Goal: Task Accomplishment & Management: Manage account settings

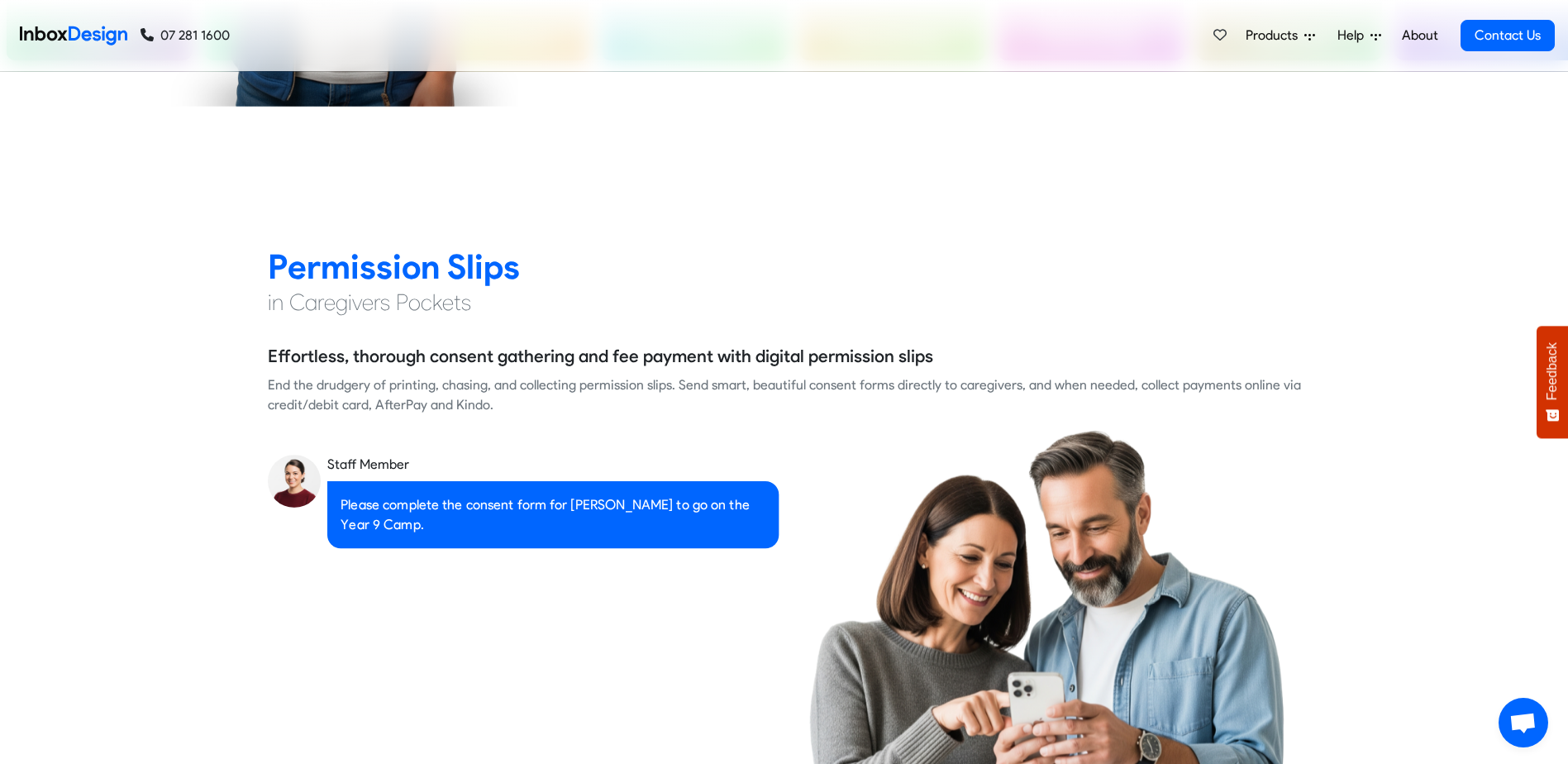
scroll to position [1323, 0]
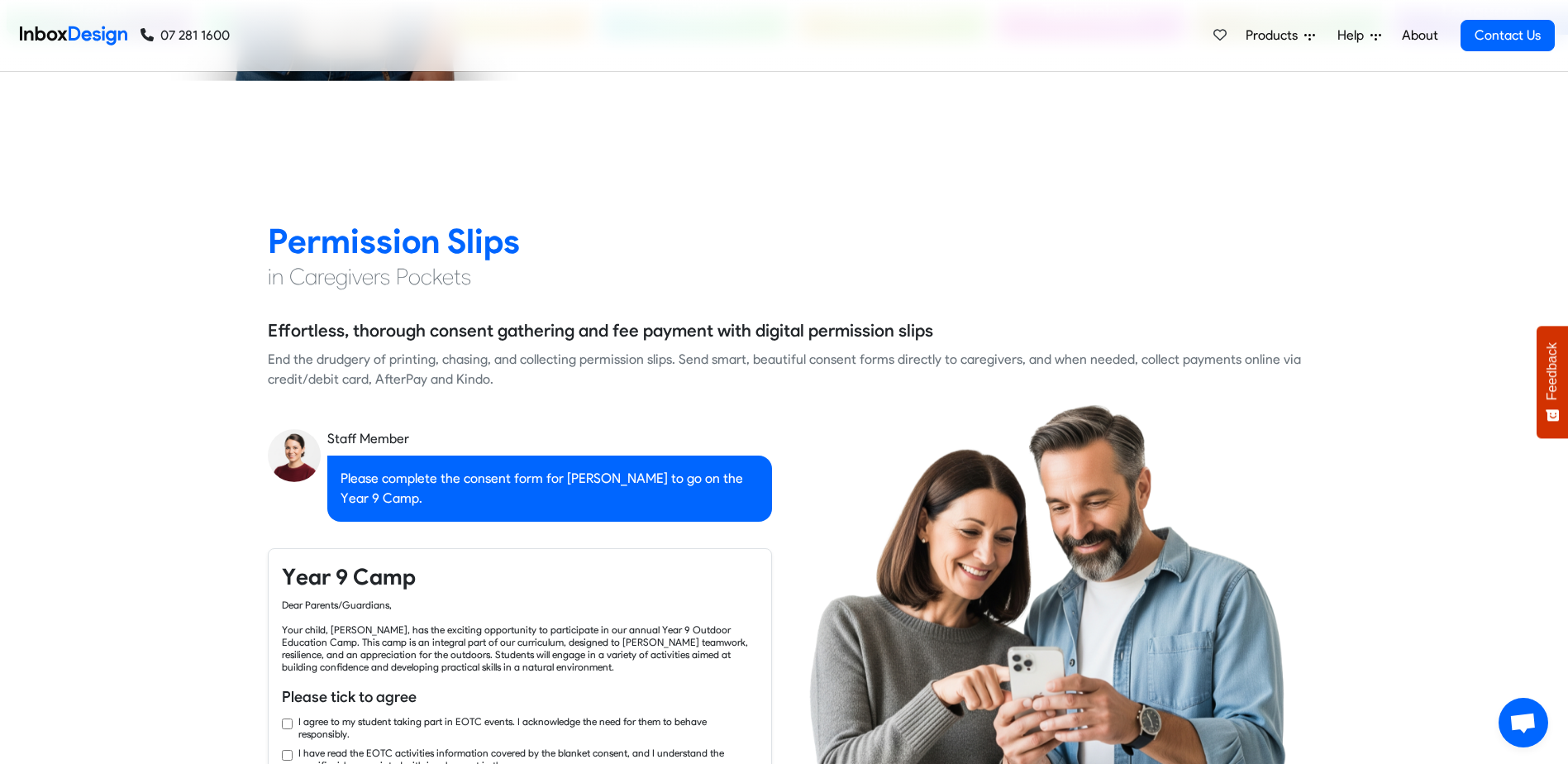
checkbox input "true"
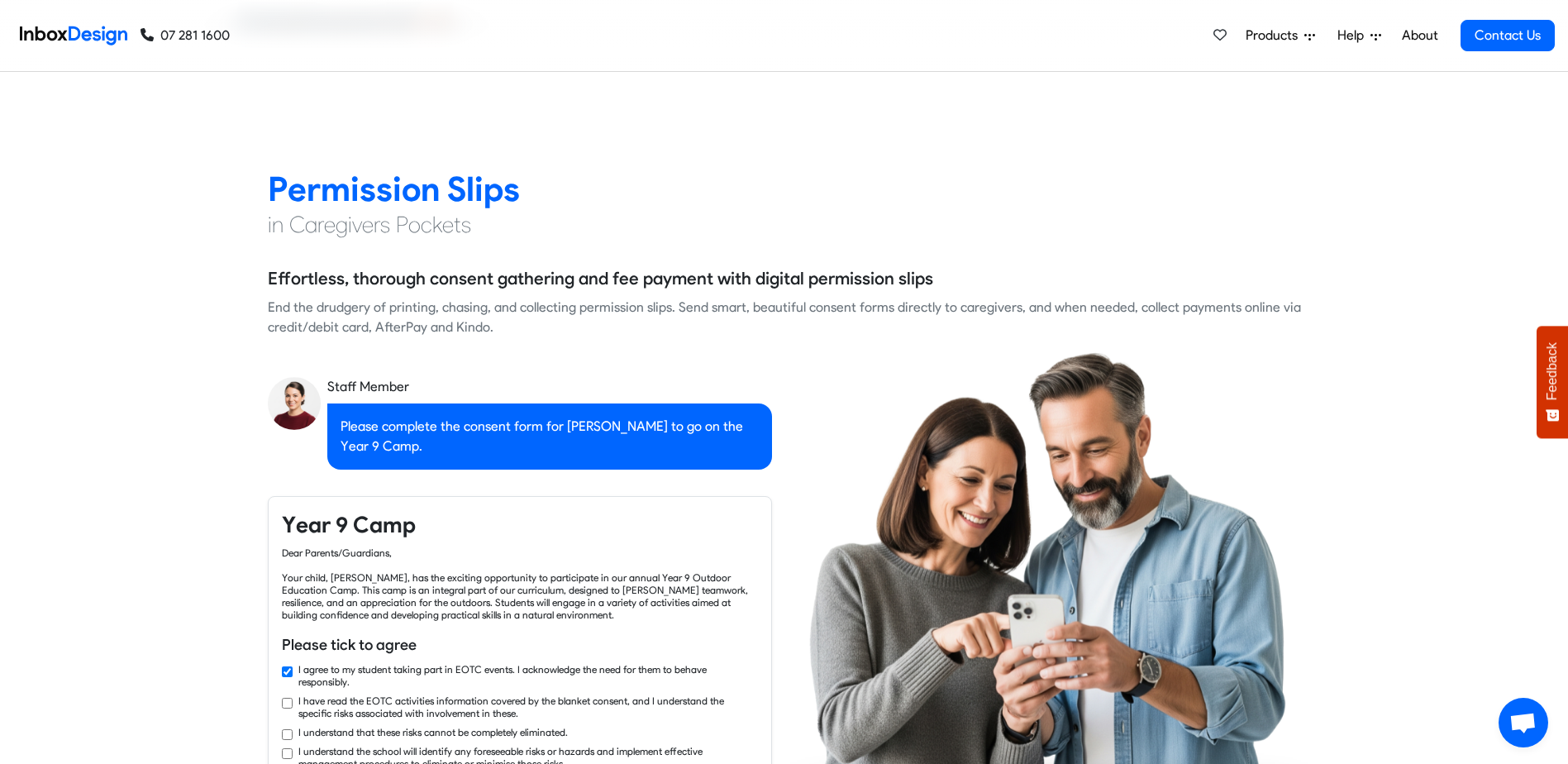
checkbox input "true"
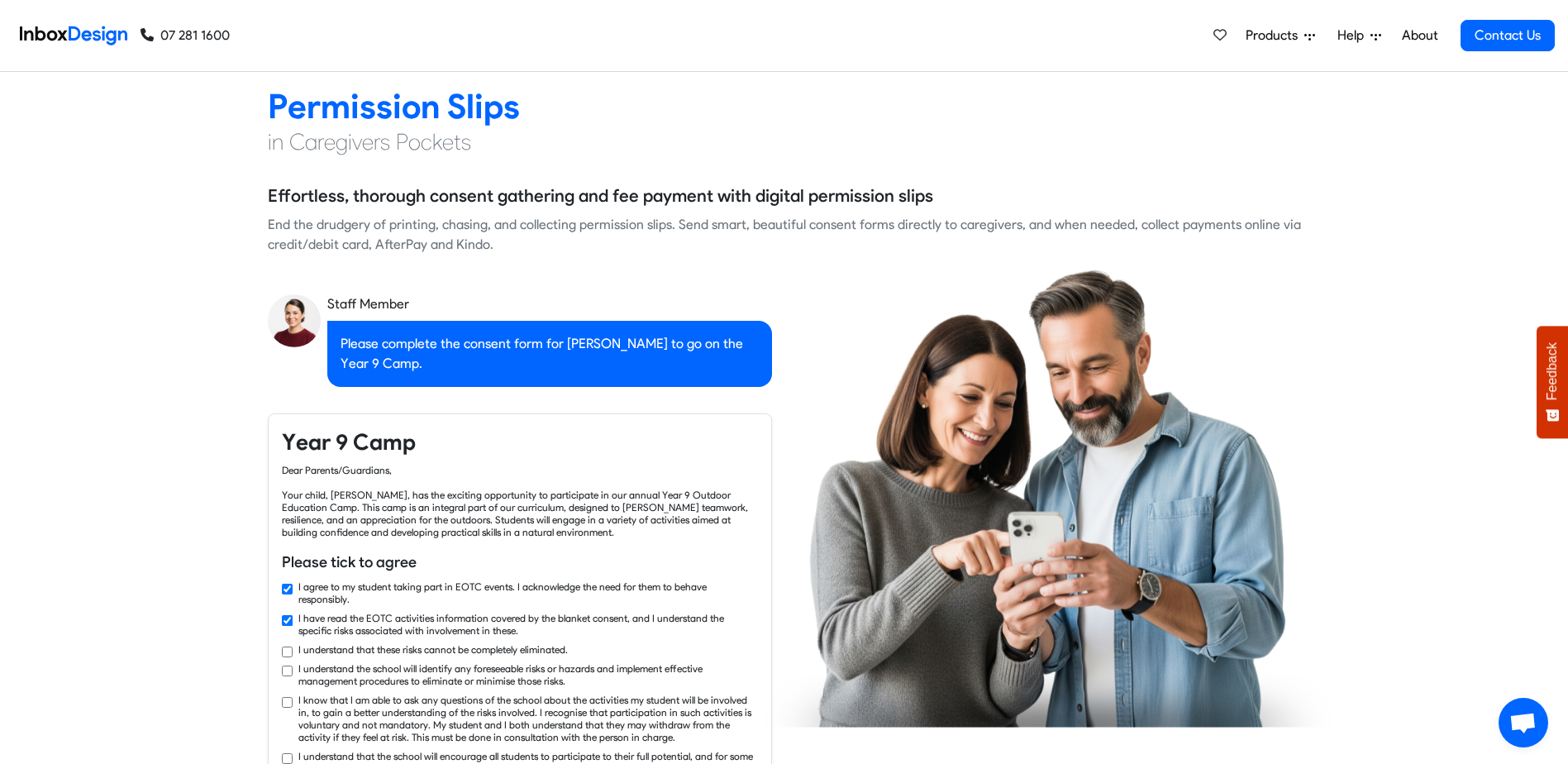
checkbox input "true"
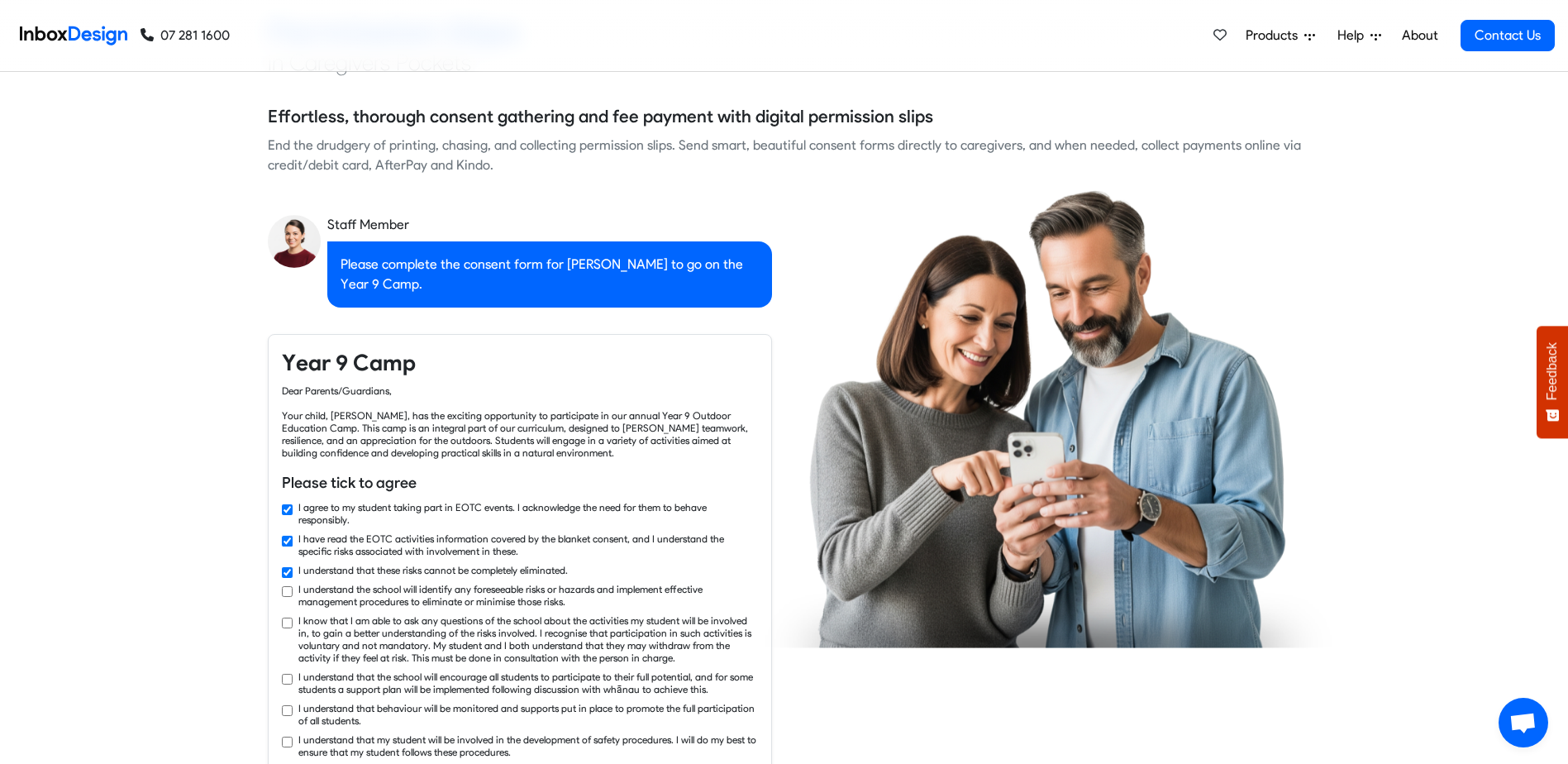
checkbox input "true"
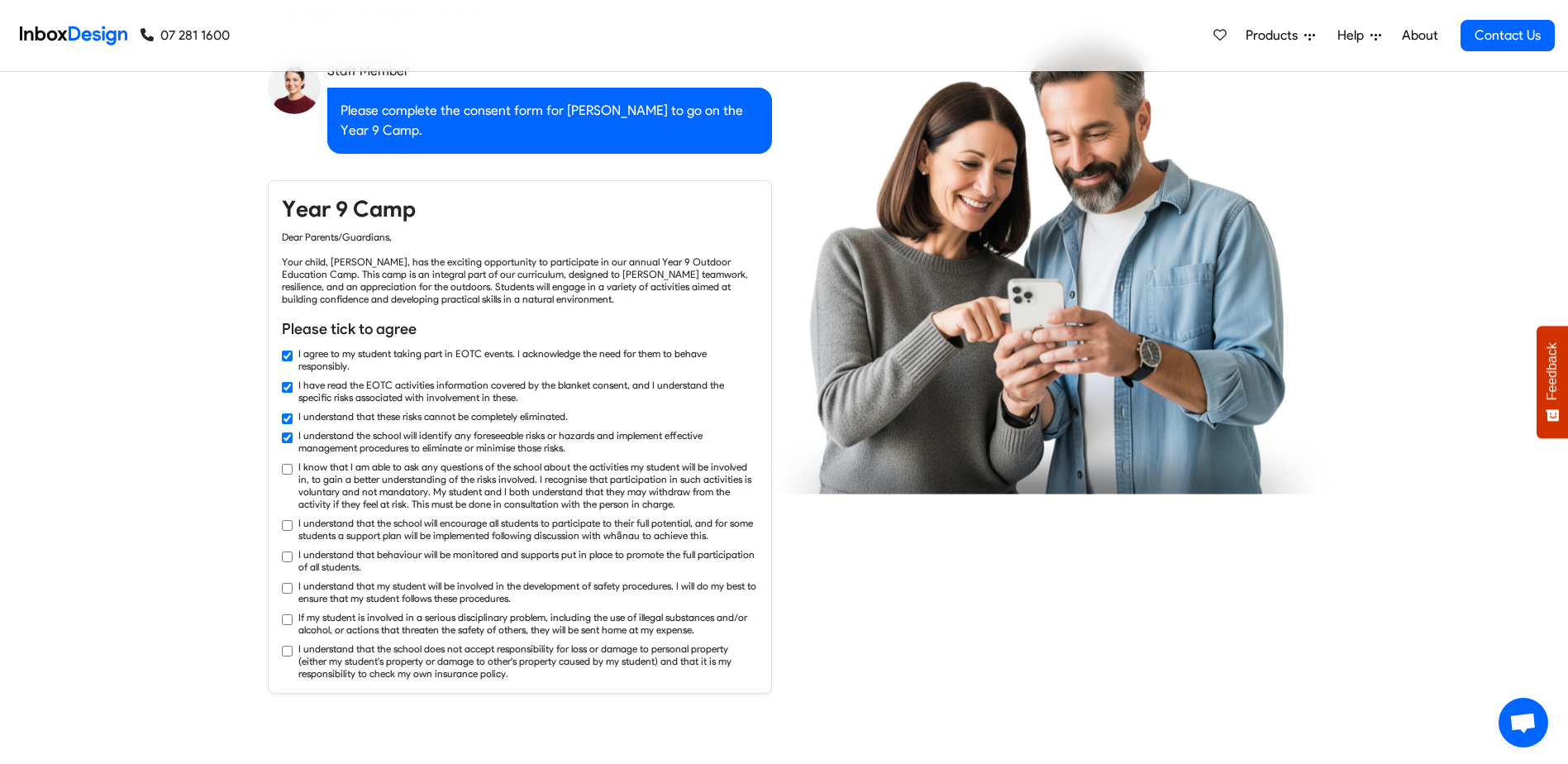
checkbox input "true"
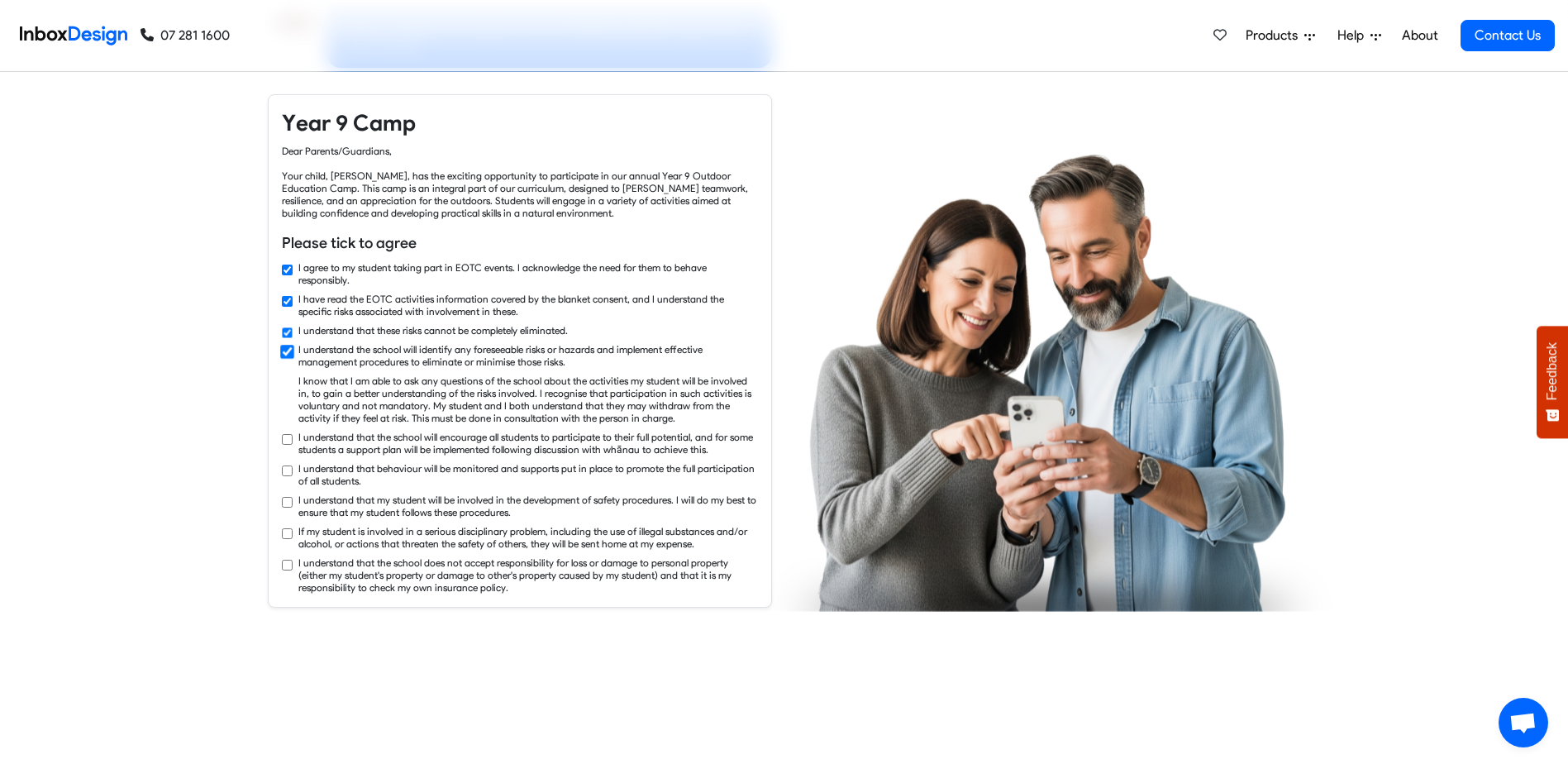
checkbox input "true"
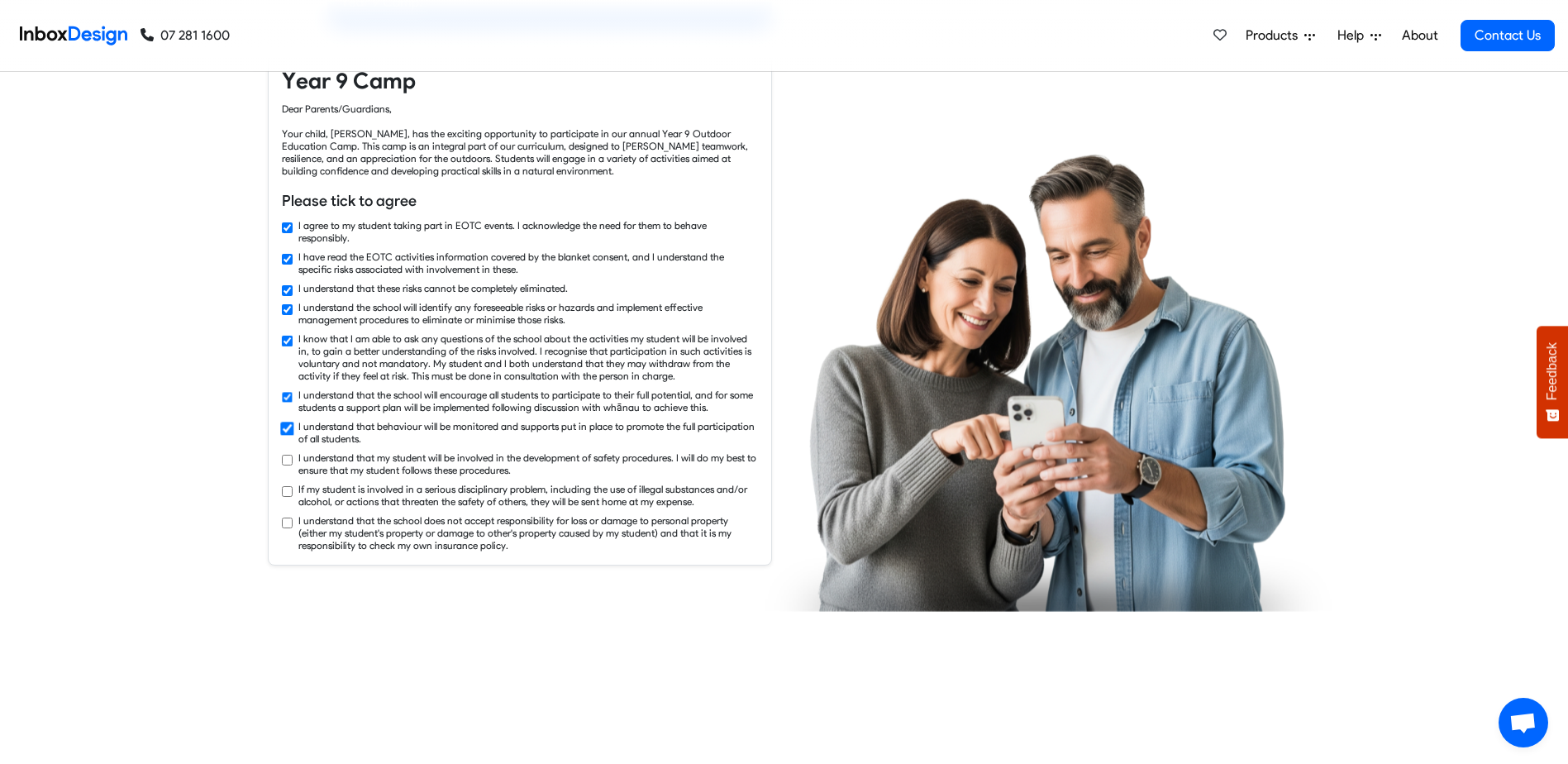
checkbox input "true"
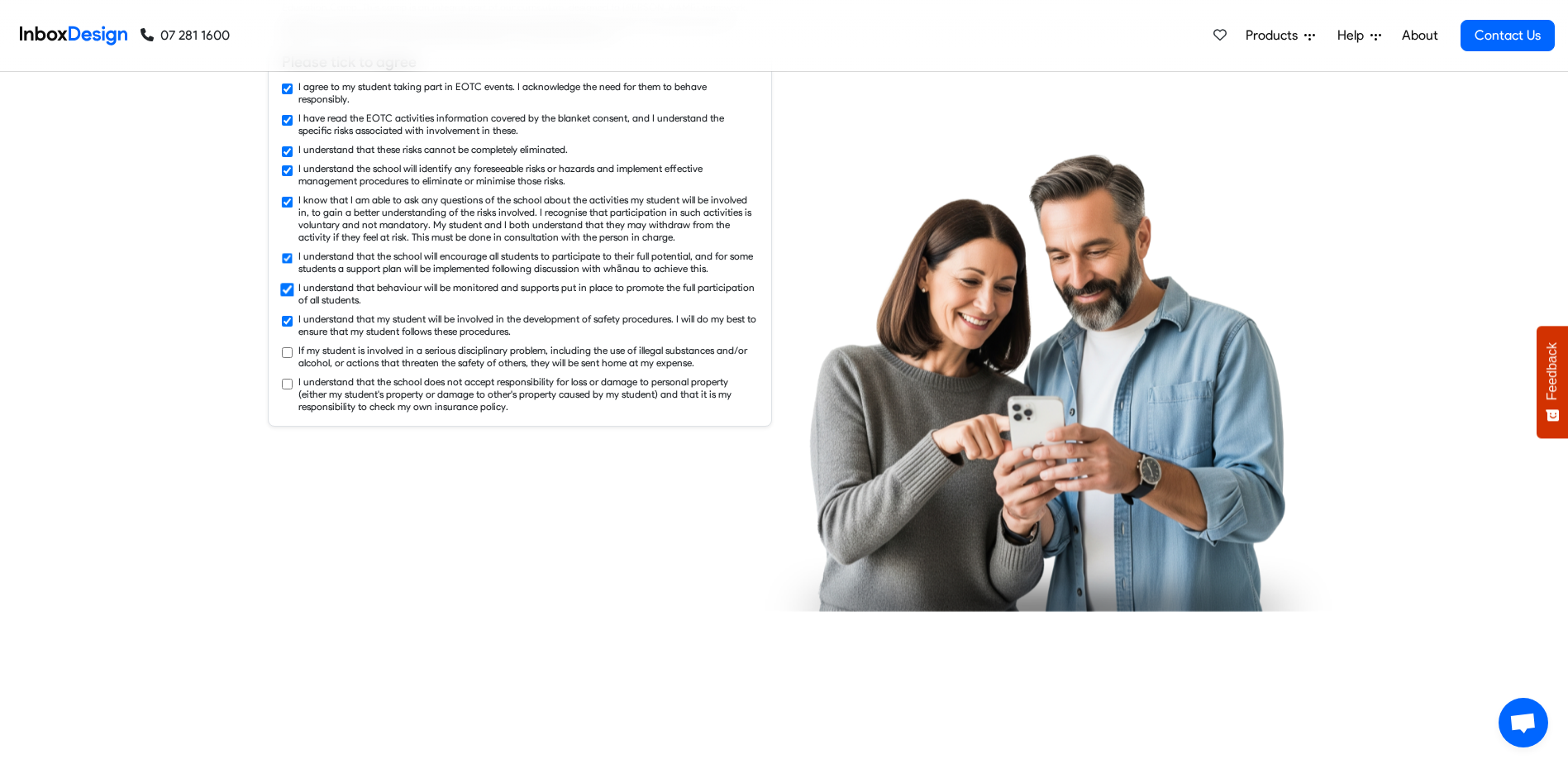
checkbox input "true"
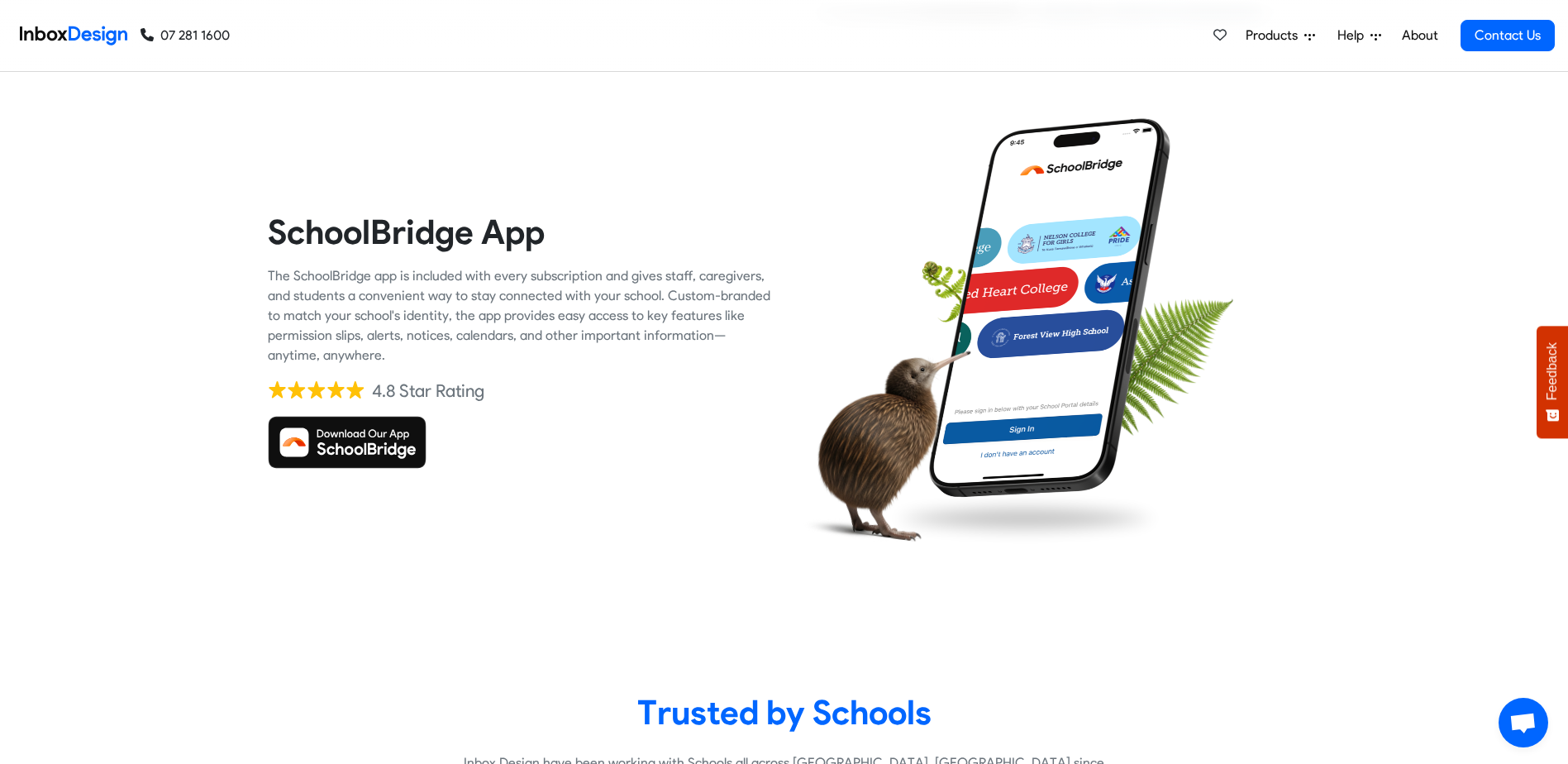
scroll to position [2810, 0]
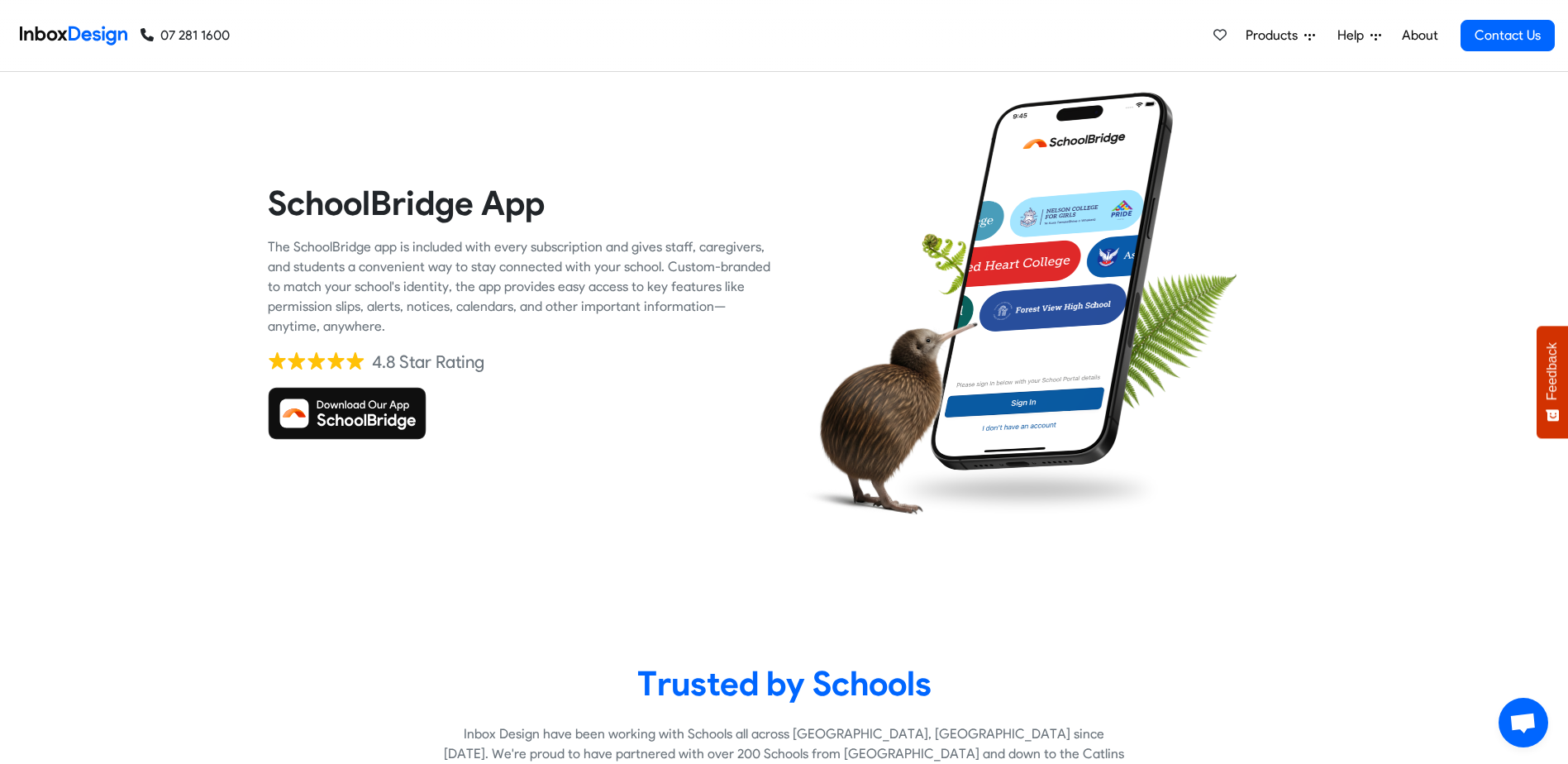
click at [421, 201] on heading "SchoolBridge App" at bounding box center [519, 202] width 504 height 42
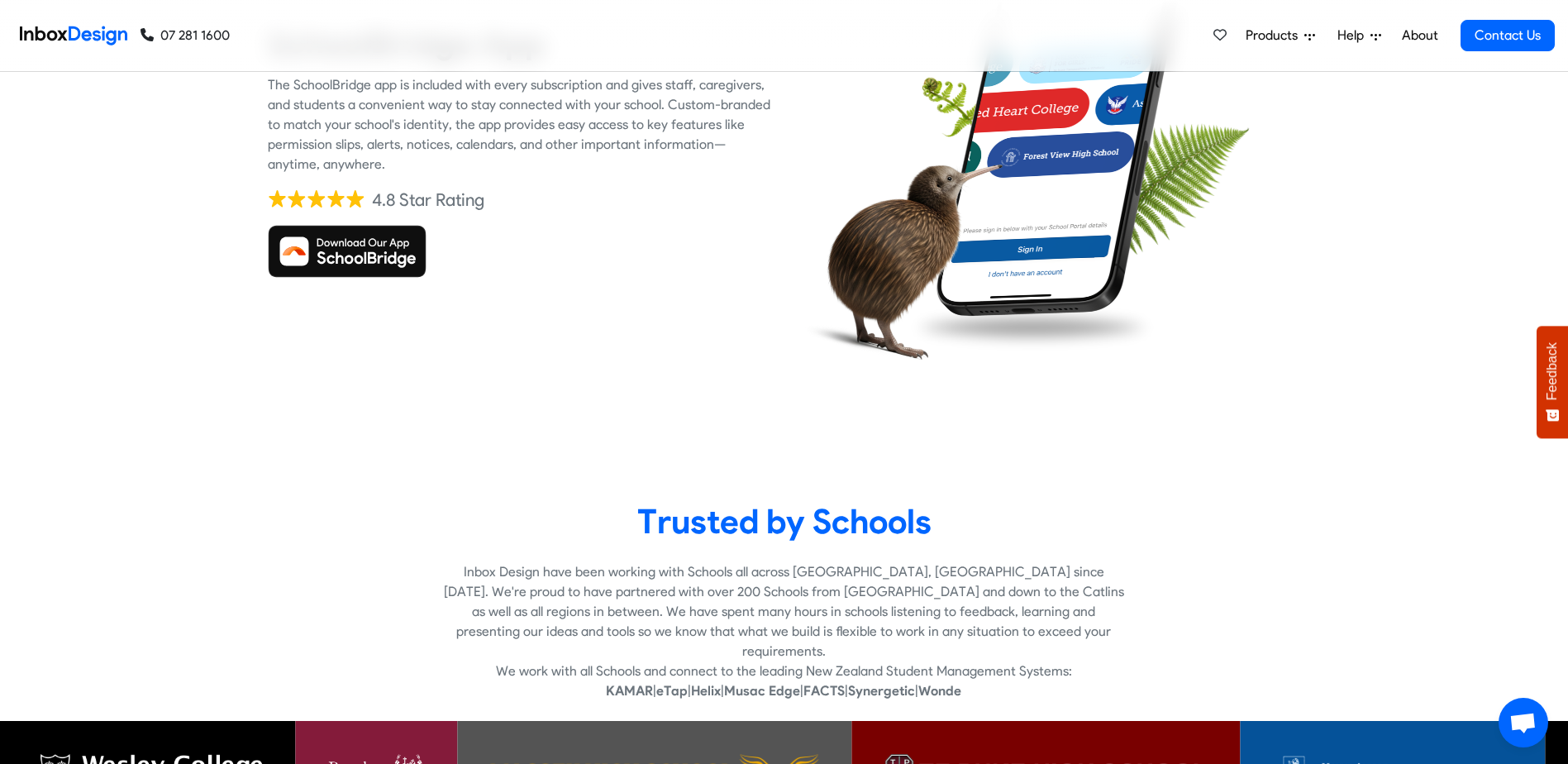
scroll to position [2727, 0]
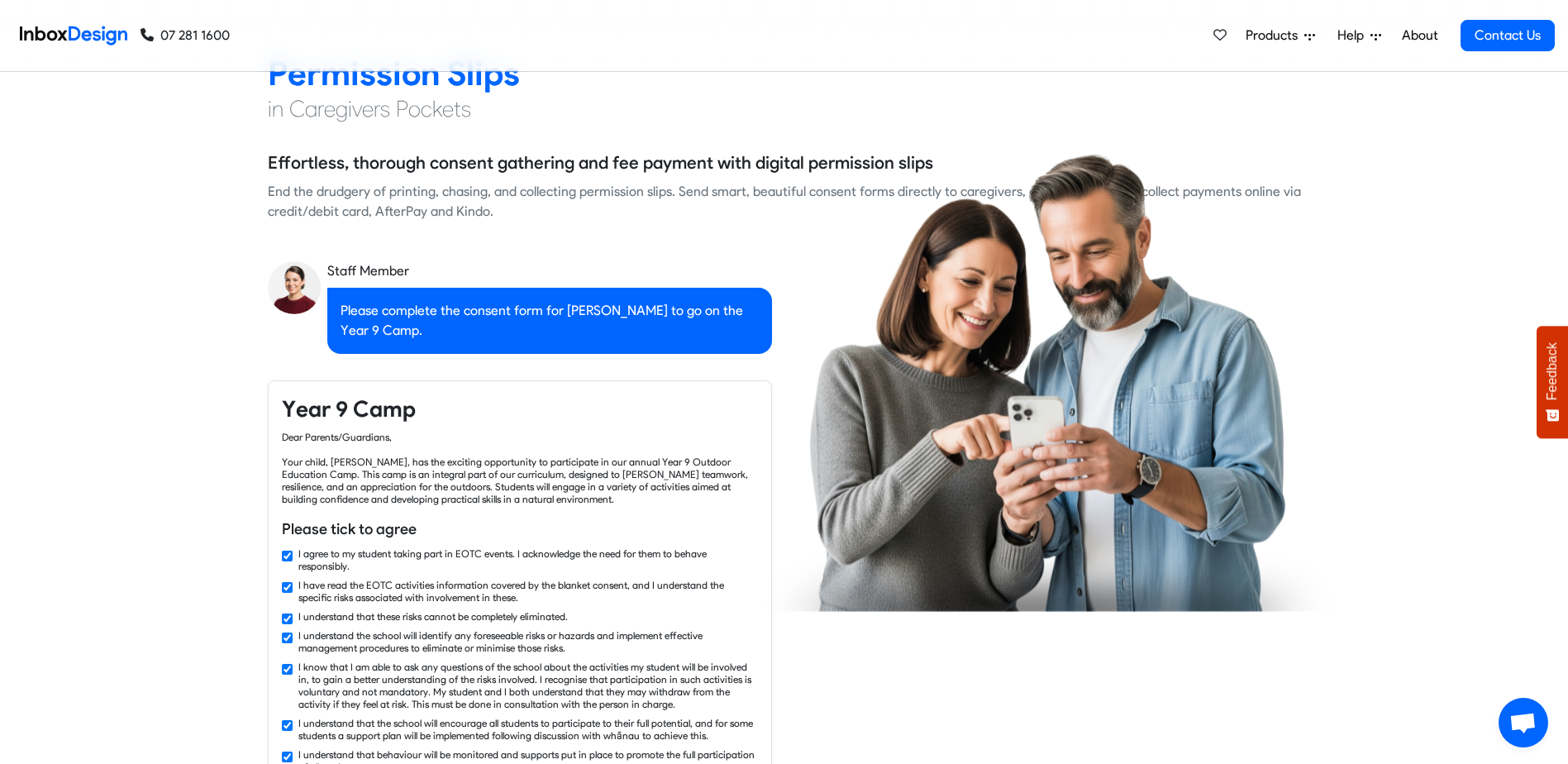
checkbox input "false"
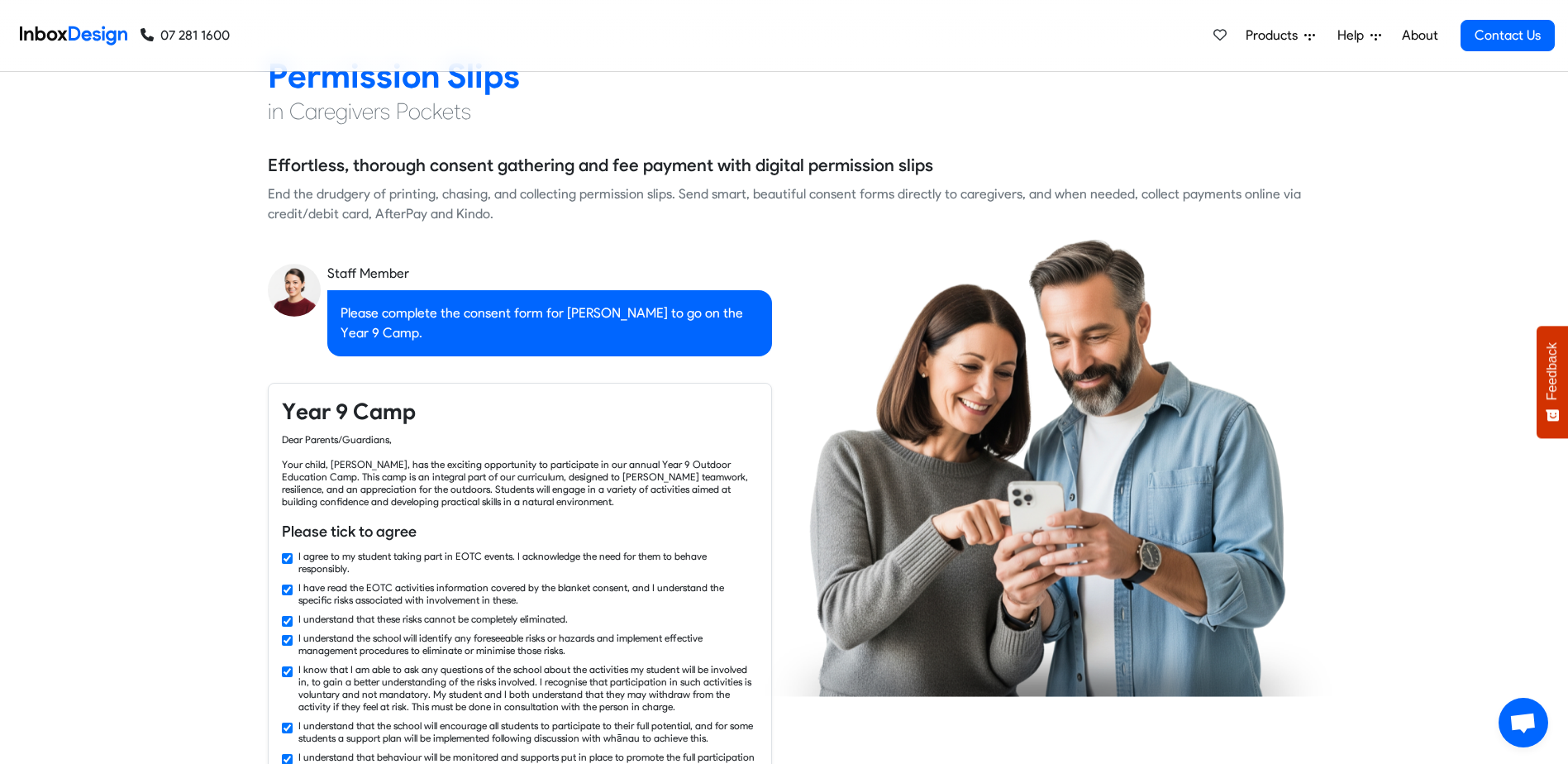
checkbox input "false"
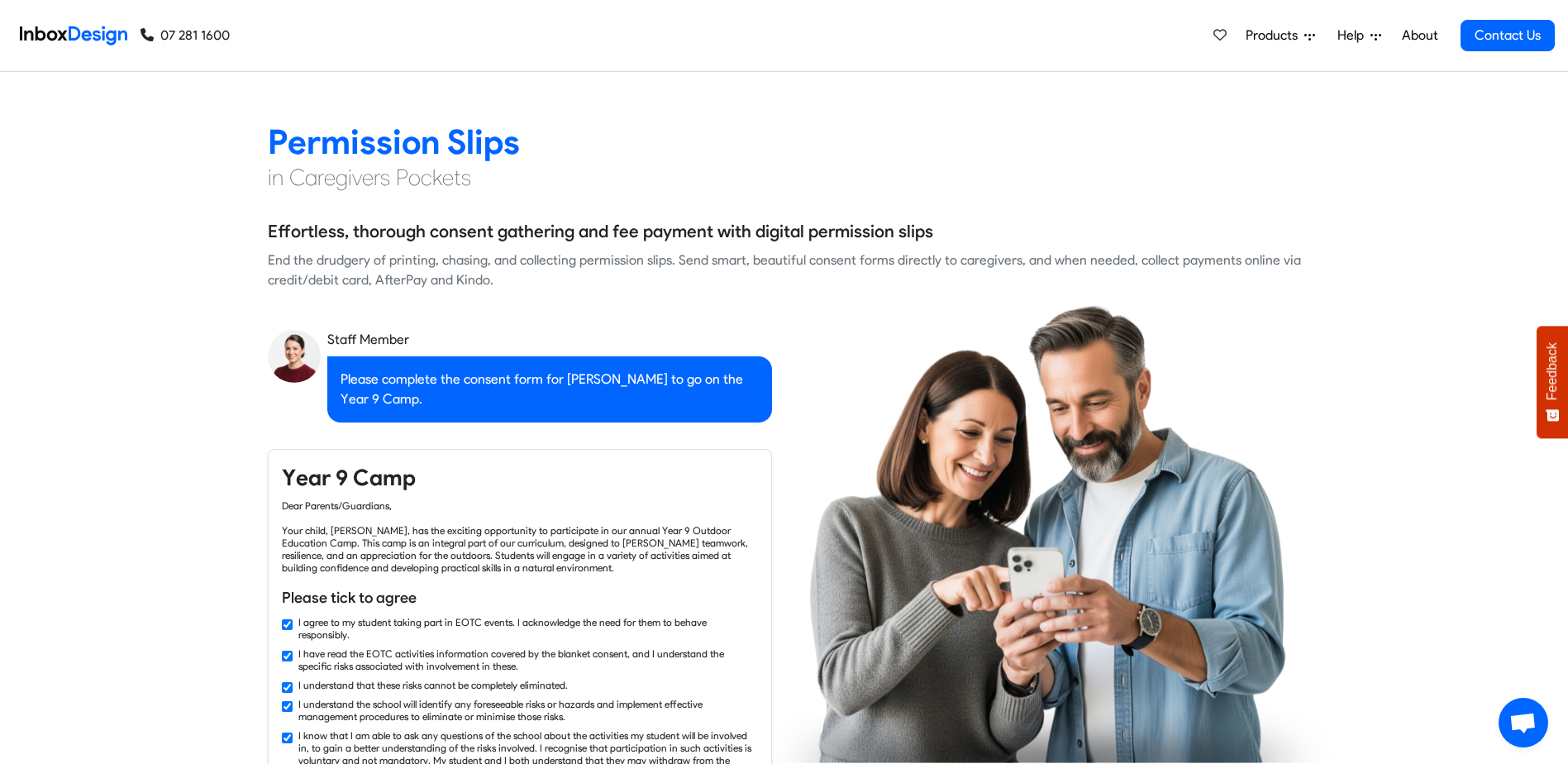
checkbox input "false"
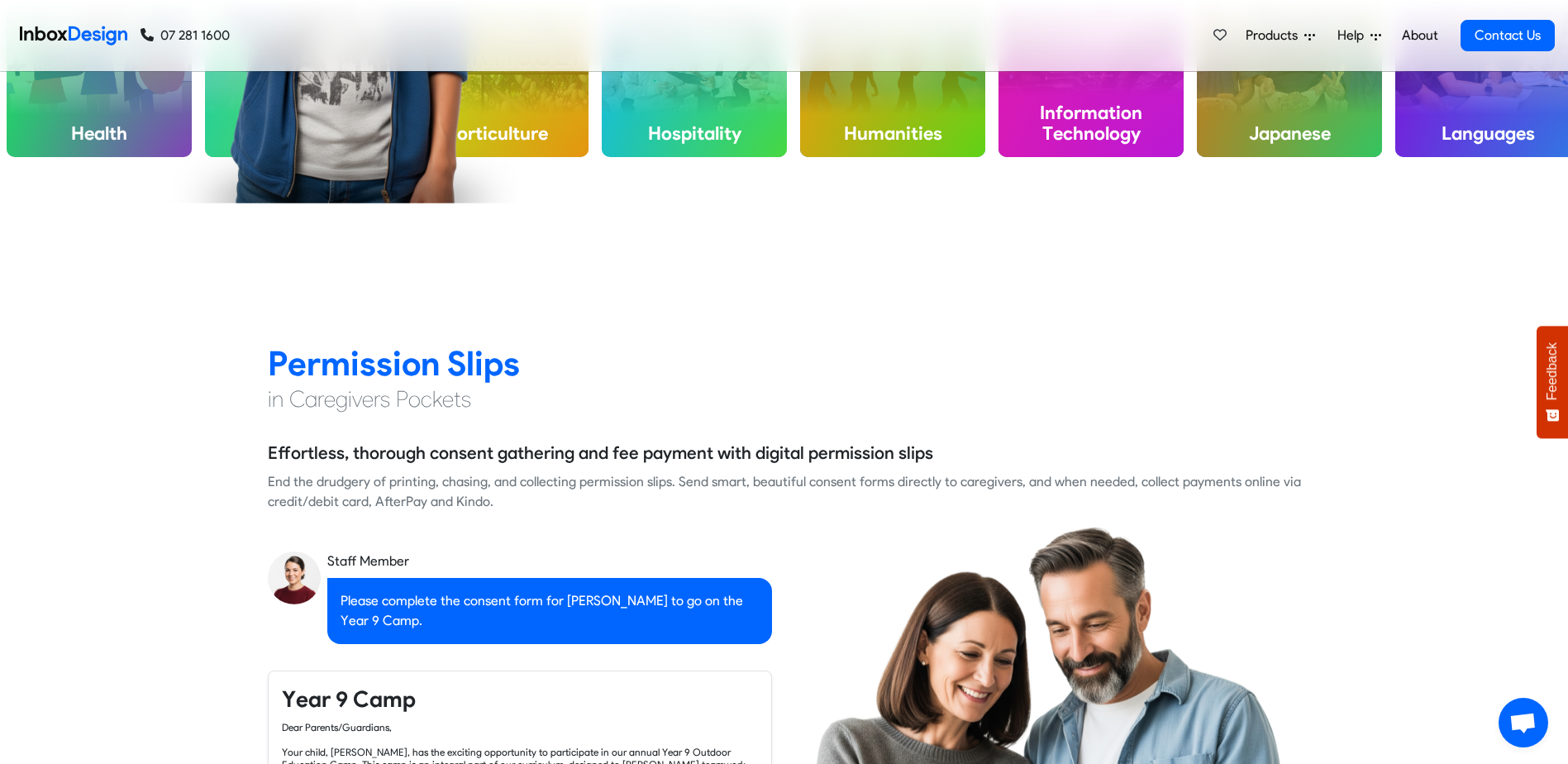
checkbox input "false"
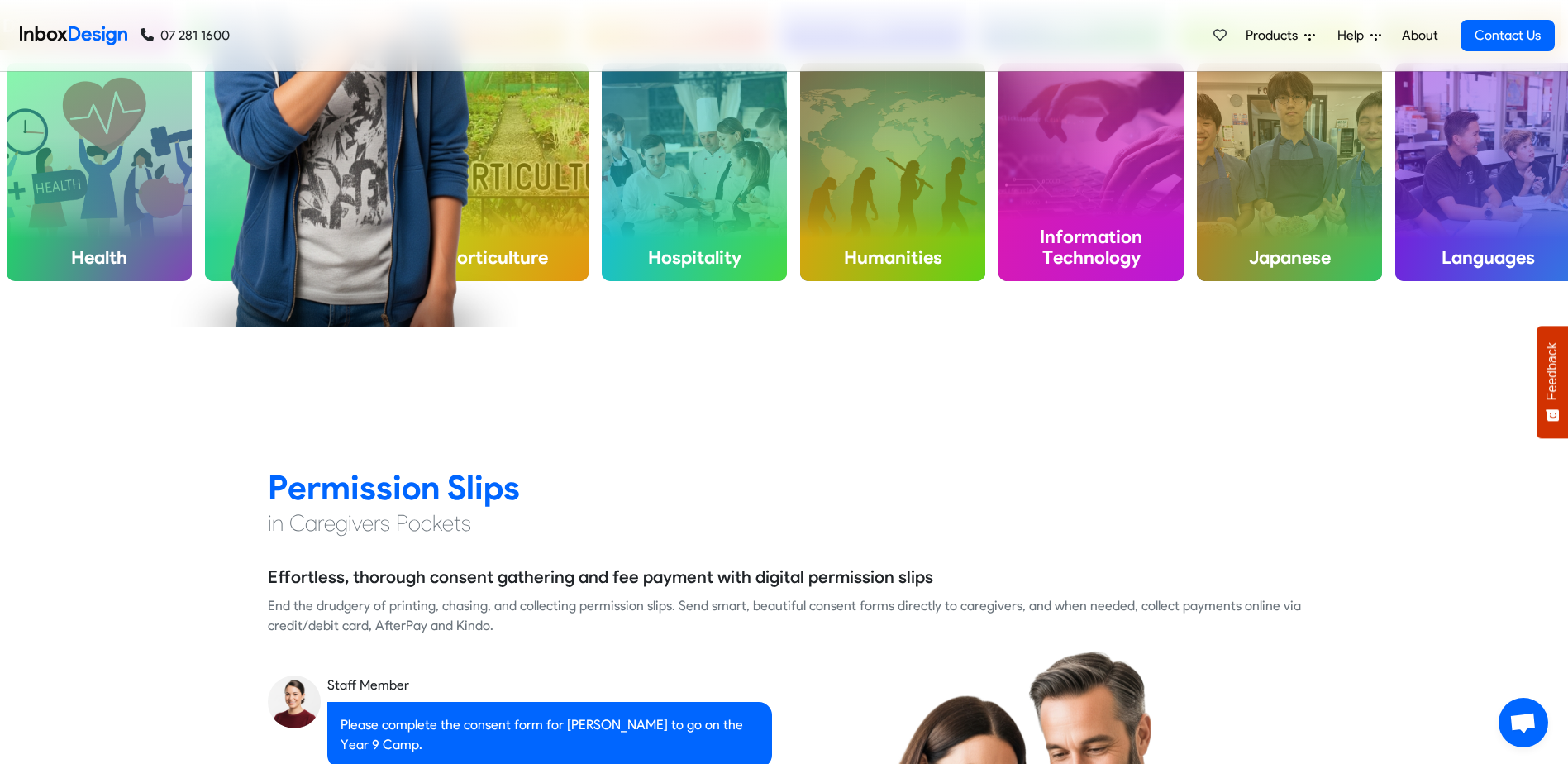
checkbox input "false"
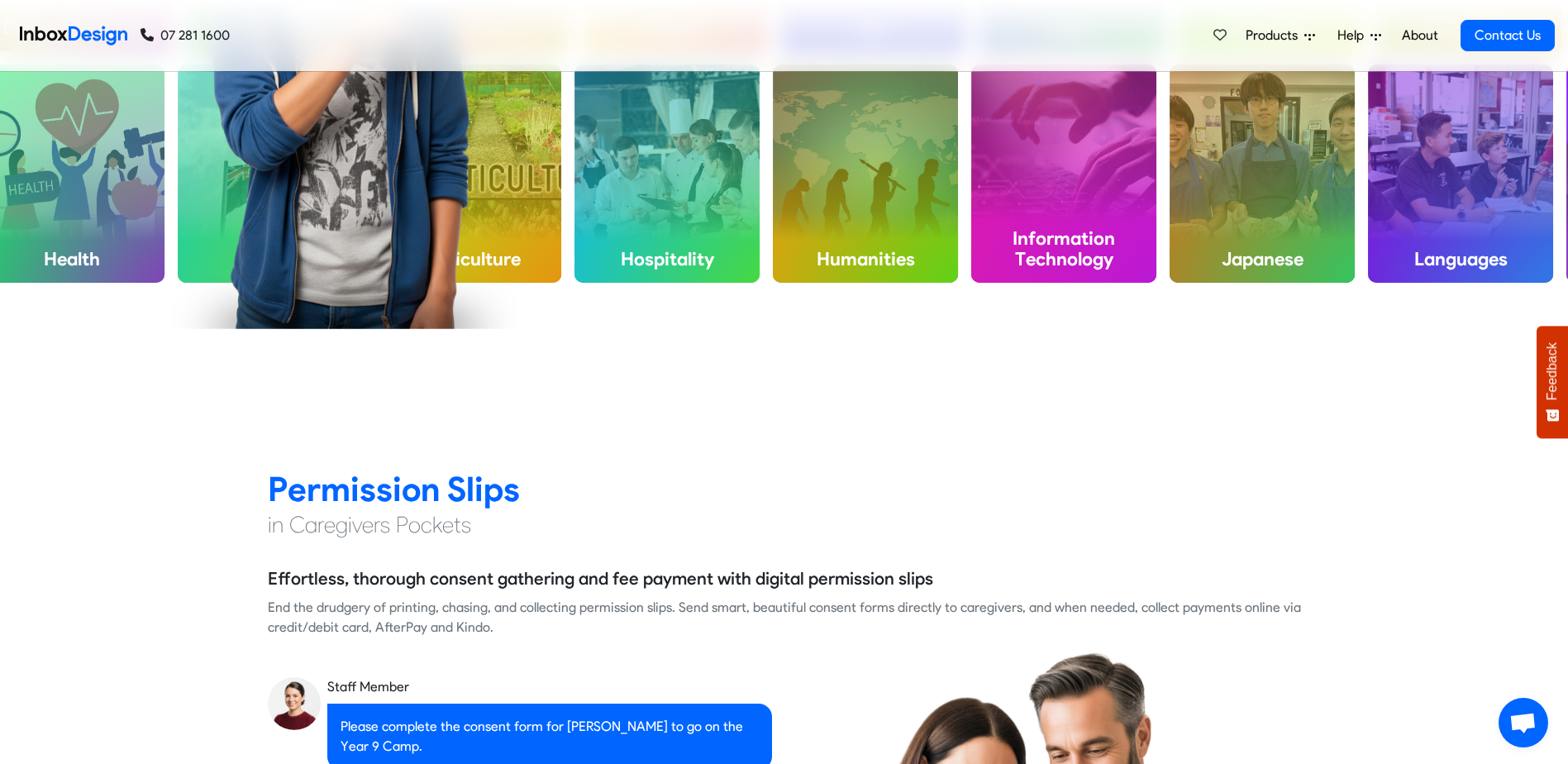
checkbox input "false"
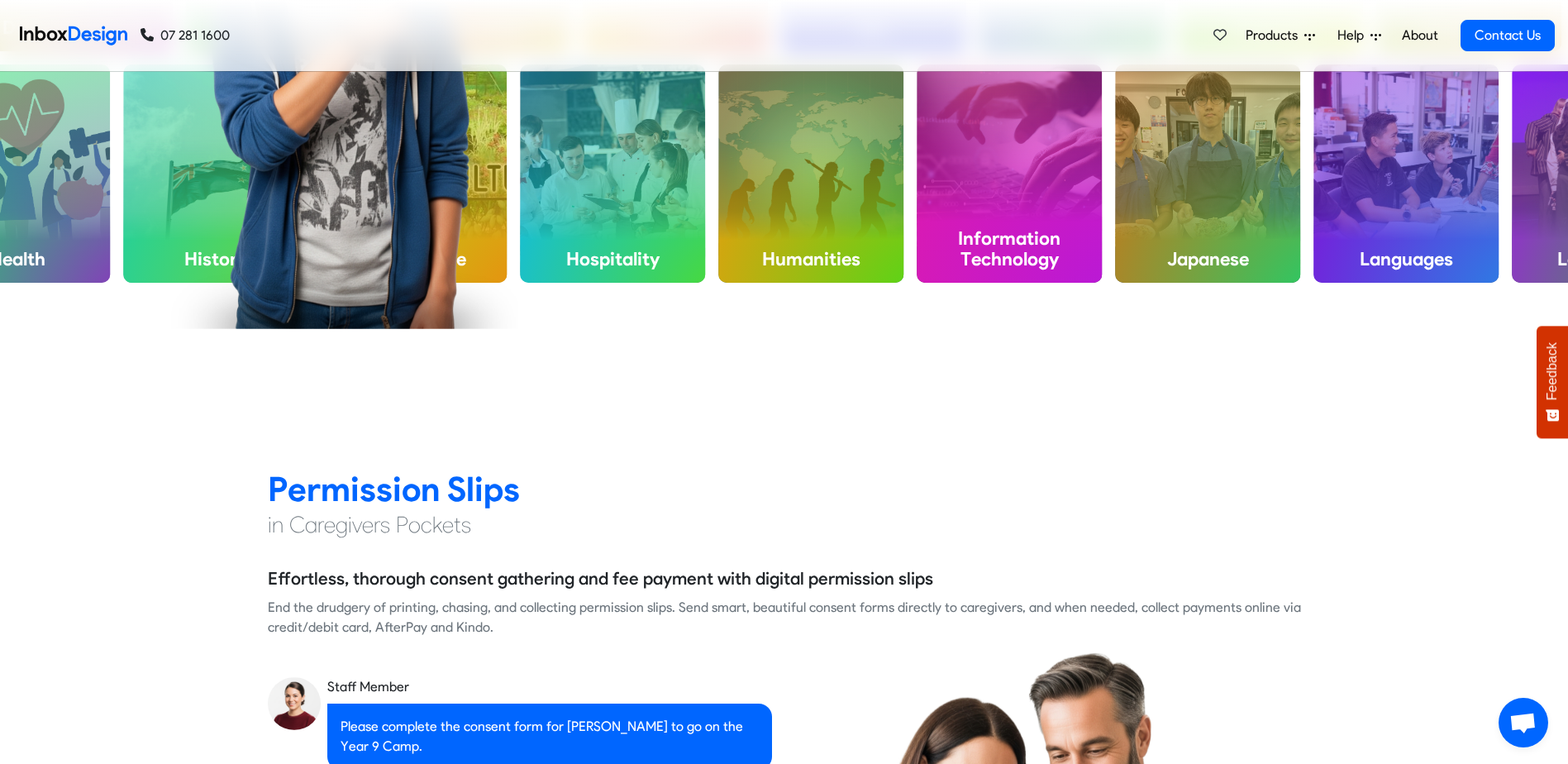
checkbox input "false"
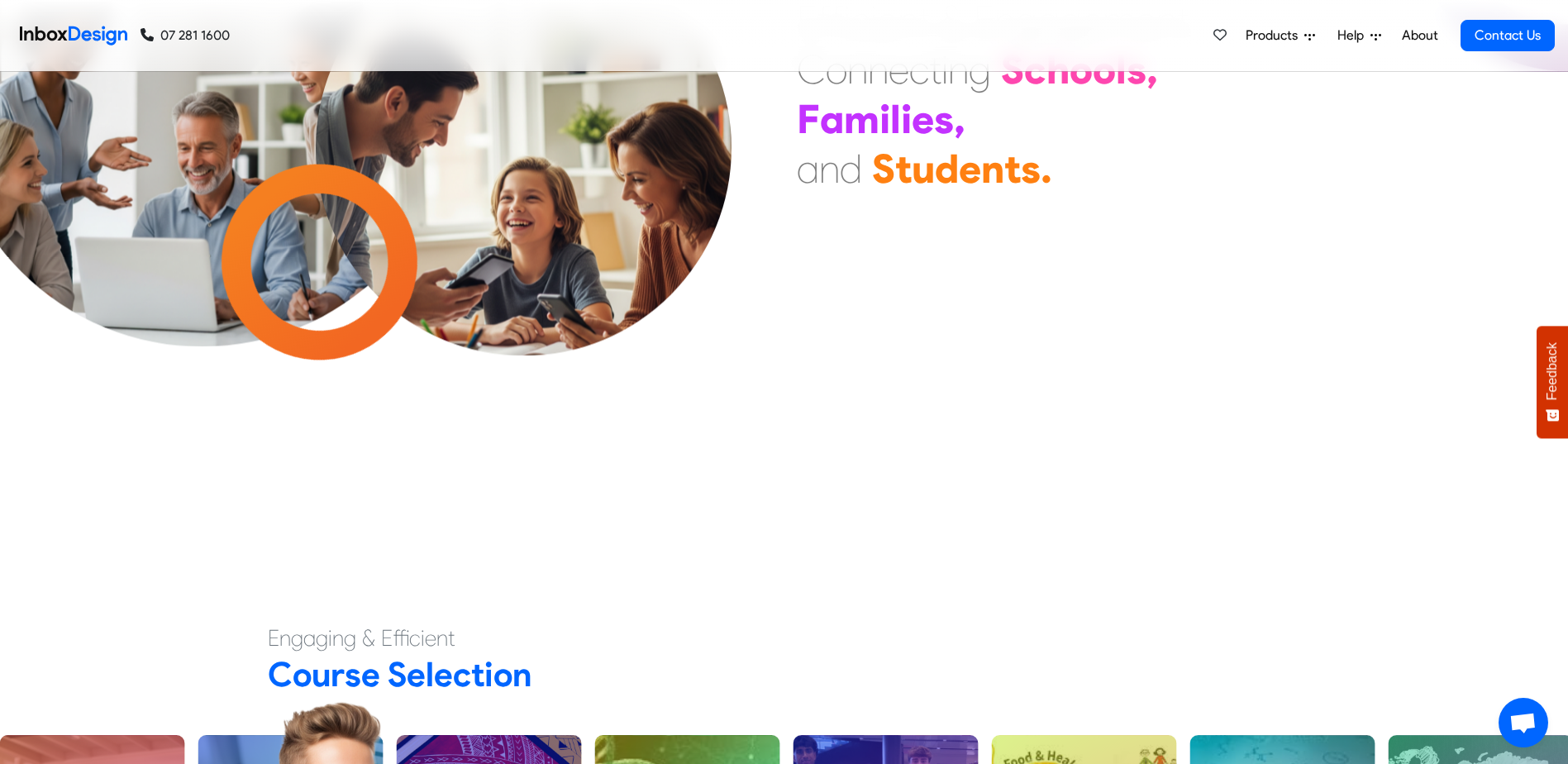
scroll to position [166, 0]
